Goal: Obtain resource: Download file/media

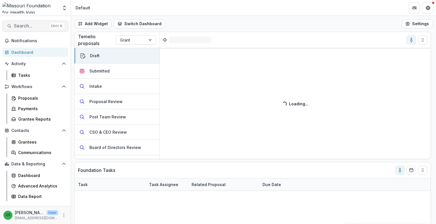
click at [37, 26] on span "Search..." at bounding box center [30, 25] width 33 height 5
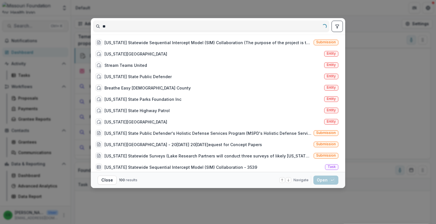
type input "*"
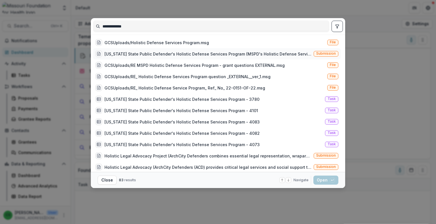
type input "**********"
click at [161, 56] on div "[US_STATE] State Public Defender's Holistic Defense Services Program (MSPD's Ho…" at bounding box center [207, 54] width 207 height 6
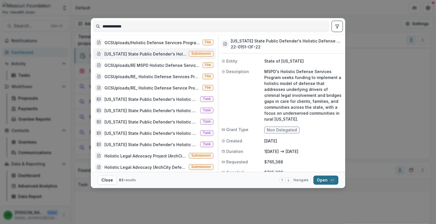
click at [330, 181] on div "button" at bounding box center [332, 180] width 5 height 5
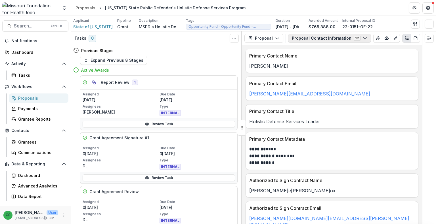
click at [349, 41] on button "Proposal Contact Information 12" at bounding box center [329, 38] width 83 height 9
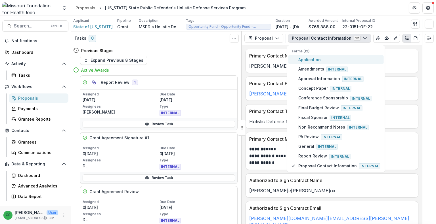
click at [324, 61] on span "Application" at bounding box center [339, 60] width 82 height 6
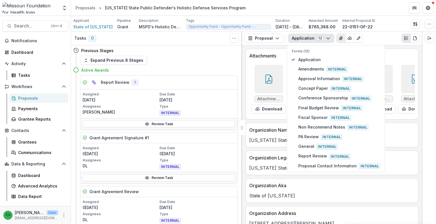
click at [339, 38] on icon "View Attached Files" at bounding box center [341, 38] width 5 height 5
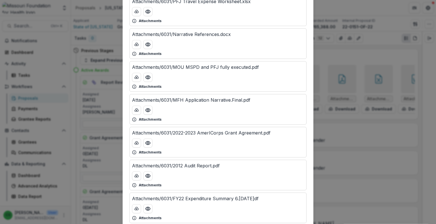
scroll to position [766, 0]
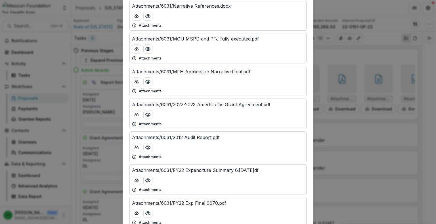
click at [212, 71] on p "Attachments/6031/MFH Application Narrative.Final.pdf" at bounding box center [191, 71] width 118 height 7
click at [138, 80] on button "download-button" at bounding box center [136, 81] width 9 height 9
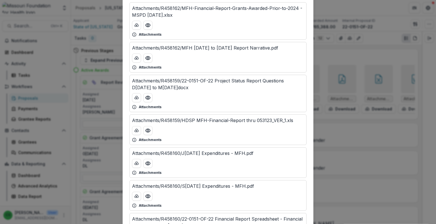
scroll to position [1163, 0]
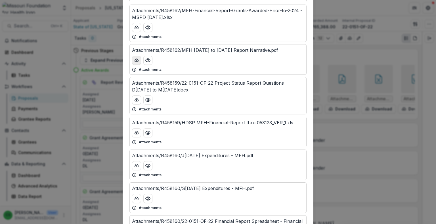
click at [134, 58] on icon "download-button" at bounding box center [136, 60] width 5 height 5
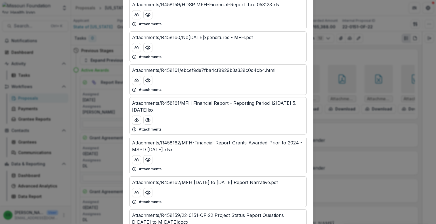
scroll to position [1050, 0]
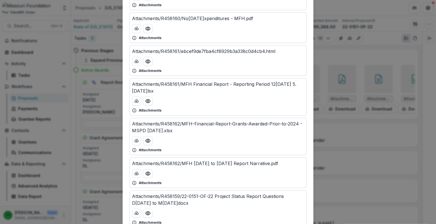
click at [188, 140] on div at bounding box center [218, 140] width 172 height 9
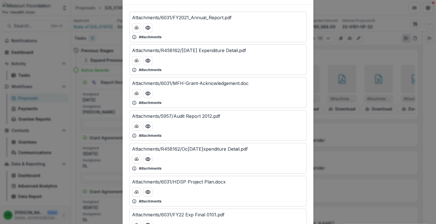
scroll to position [28, 0]
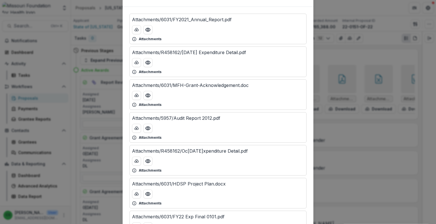
click at [200, 183] on p "Attachments/6031/HDSP Project Plan.docx" at bounding box center [179, 184] width 94 height 7
click at [135, 195] on icon "download-button" at bounding box center [137, 194] width 4 height 3
click at [149, 194] on icon "Preview Attachments/6031/HDSP Project Plan.docx" at bounding box center [148, 195] width 6 height 6
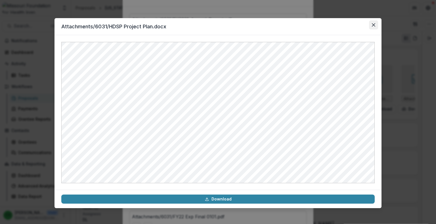
click at [372, 26] on icon "Close" at bounding box center [373, 24] width 3 height 3
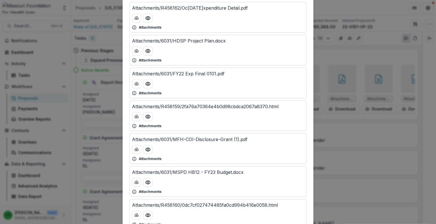
scroll to position [199, 0]
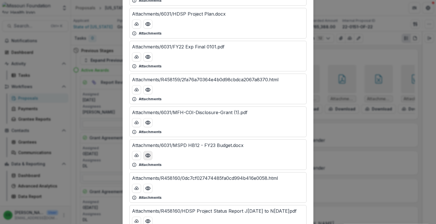
click at [151, 157] on button "Preview Attachments/6031/MSPD HB12 - FY23 Budget.docx" at bounding box center [147, 155] width 9 height 9
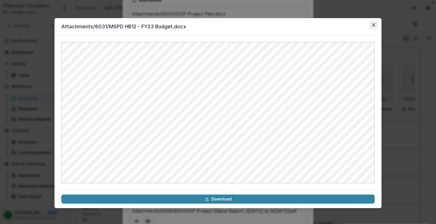
click at [377, 25] on button "Close" at bounding box center [373, 24] width 9 height 9
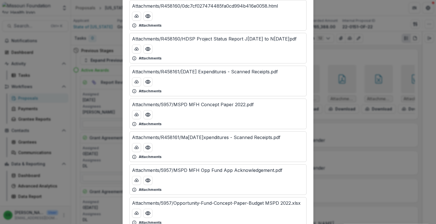
scroll to position [397, 0]
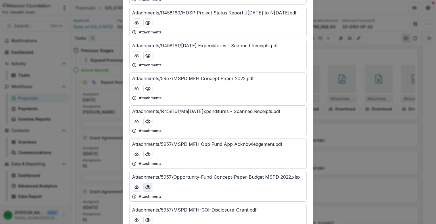
click at [148, 187] on icon "Preview Attachments/5957/Opportunity-Fund-Concept-Paper-Budget MSPD 2022.xlsx" at bounding box center [148, 187] width 5 height 3
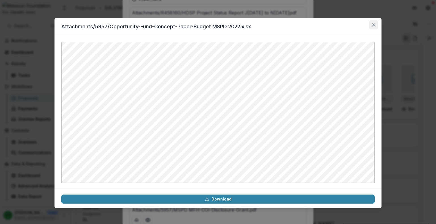
click at [373, 28] on button "Close" at bounding box center [373, 24] width 9 height 9
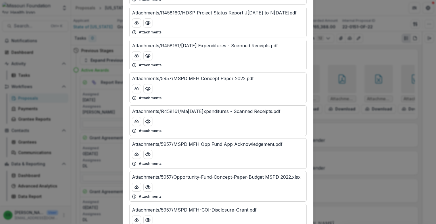
click at [353, 198] on div "Attached Files Attachments/6031/FY2021_Annual_Report.pdf Attachments Attachment…" at bounding box center [218, 112] width 436 height 224
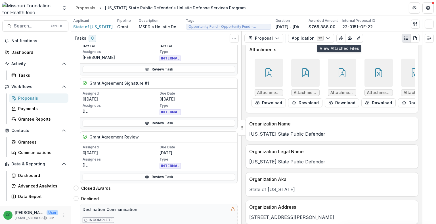
scroll to position [0, 0]
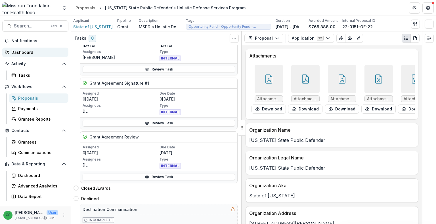
click at [34, 49] on div "Dashboard" at bounding box center [37, 52] width 52 height 6
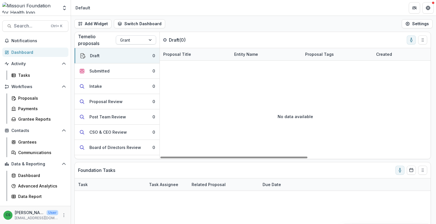
click at [131, 39] on div at bounding box center [131, 40] width 22 height 7
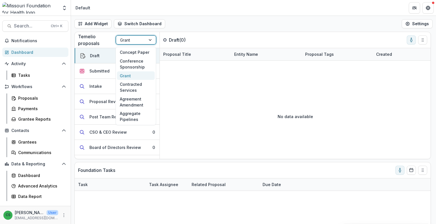
click at [176, 35] on div "Temelio proposals 6 results available. Use Up and Down to choose options, press…" at bounding box center [246, 40] width 343 height 16
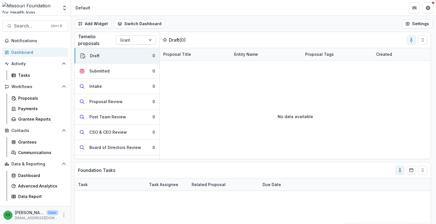
click at [131, 39] on div at bounding box center [131, 40] width 22 height 7
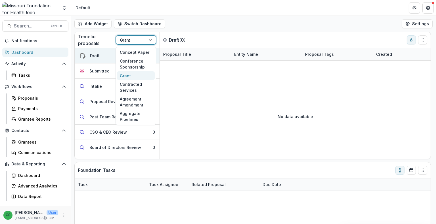
click at [131, 39] on div at bounding box center [131, 40] width 22 height 7
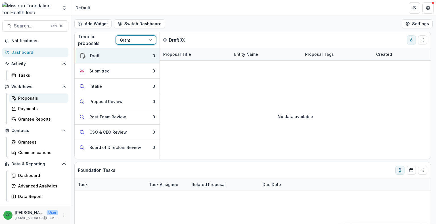
click at [38, 100] on div "Proposals" at bounding box center [41, 98] width 46 height 6
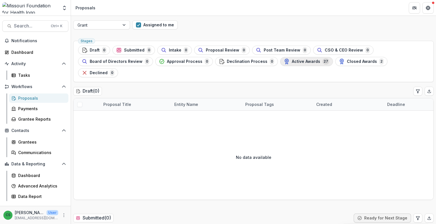
click at [322, 63] on span "27" at bounding box center [325, 61] width 7 height 6
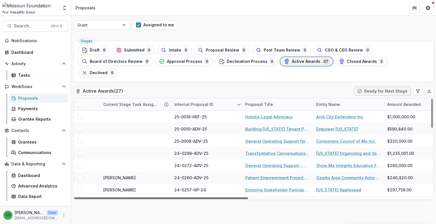
drag, startPoint x: 238, startPoint y: 187, endPoint x: 234, endPoint y: 186, distance: 4.9
click at [234, 198] on div at bounding box center [161, 199] width 174 height 2
